Goal: Task Accomplishment & Management: Manage account settings

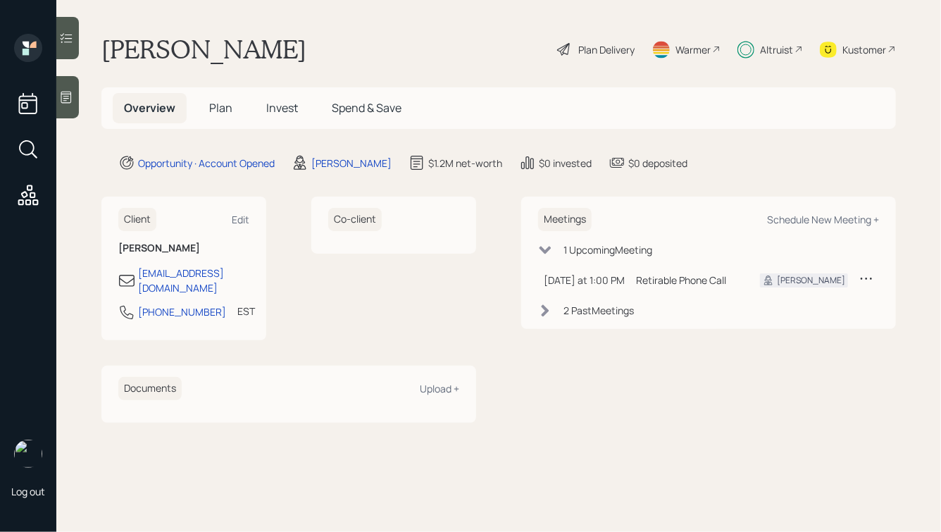
click at [219, 102] on span "Plan" at bounding box center [220, 107] width 23 height 15
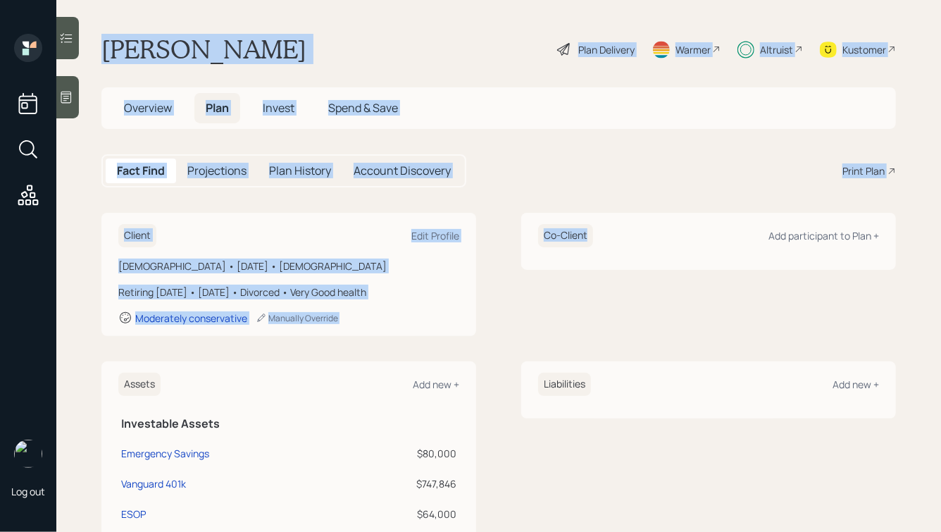
drag, startPoint x: 103, startPoint y: 45, endPoint x: 563, endPoint y: 323, distance: 537.7
click at [563, 323] on main "[PERSON_NAME] Plan Delivery Warmer Altruist Kustomer Overview Plan Invest Spend…" at bounding box center [498, 266] width 885 height 532
click at [563, 323] on div "Co-Client Add participant to Plan +" at bounding box center [708, 274] width 375 height 123
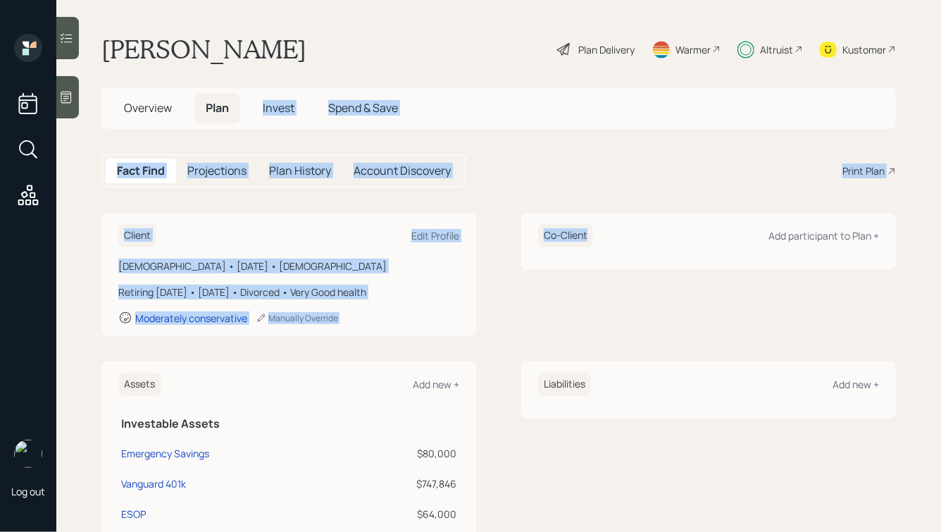
drag, startPoint x: 541, startPoint y: 345, endPoint x: 275, endPoint y: 39, distance: 405.9
click at [275, 39] on main "[PERSON_NAME] Plan Delivery Warmer Altruist Kustomer Overview Plan Invest Spend…" at bounding box center [498, 266] width 885 height 532
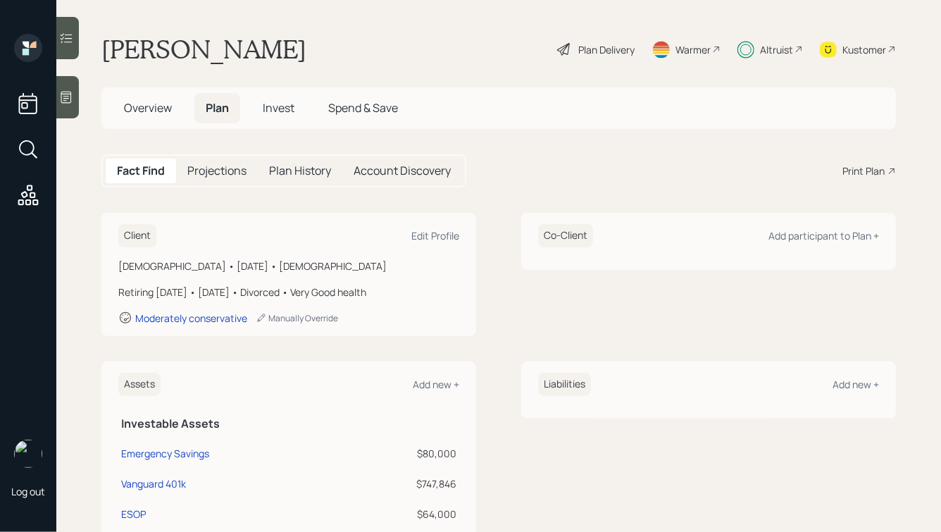
click at [221, 39] on h1 "[PERSON_NAME]" at bounding box center [203, 49] width 205 height 31
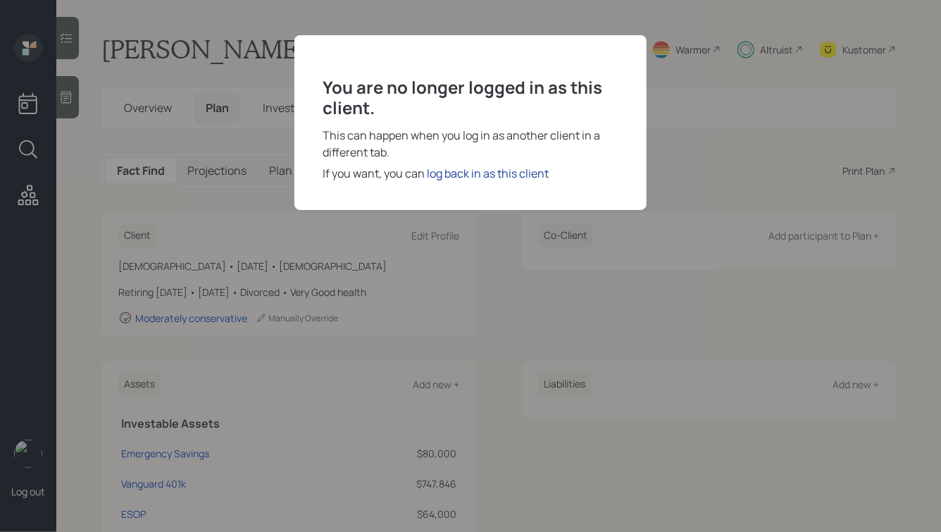
click at [504, 170] on div "log back in as this client" at bounding box center [488, 173] width 122 height 17
